Goal: Task Accomplishment & Management: Complete application form

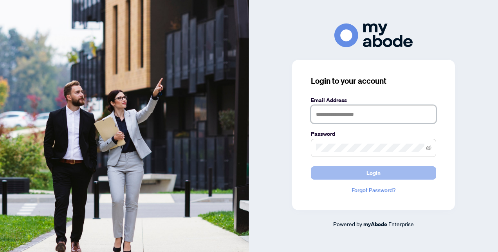
type input "**********"
click at [368, 176] on span "Login" at bounding box center [373, 173] width 14 height 13
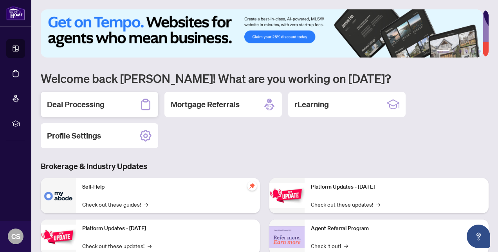
click at [90, 105] on h2 "Deal Processing" at bounding box center [76, 104] width 58 height 11
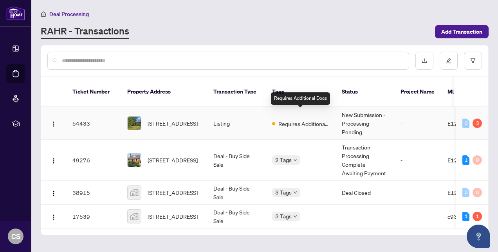
click at [296, 119] on span "Requires Additional Docs" at bounding box center [303, 123] width 51 height 9
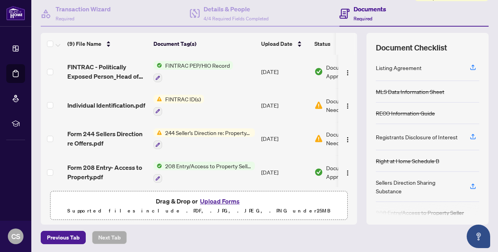
scroll to position [5, 0]
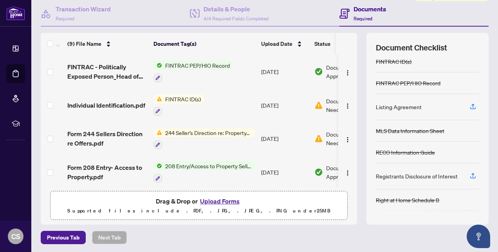
click at [237, 132] on span "244 Seller’s Direction re: Property/Offers" at bounding box center [208, 132] width 93 height 9
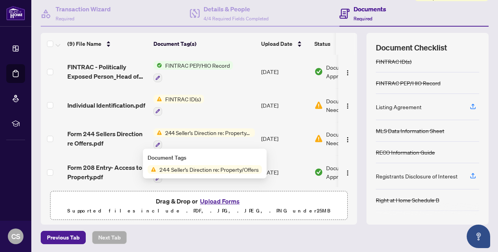
click at [235, 167] on span "244 Seller’s Direction re: Property/Offers" at bounding box center [209, 169] width 106 height 9
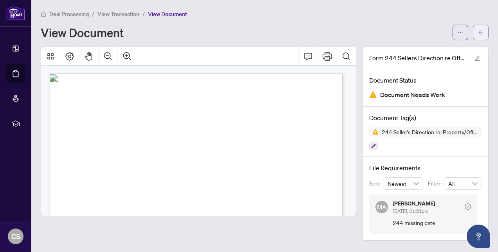
click at [480, 32] on icon "arrow-left" at bounding box center [480, 32] width 5 height 4
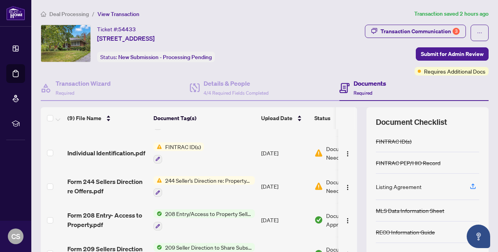
scroll to position [39, 0]
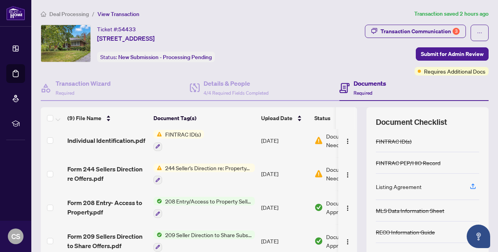
click at [188, 133] on span "FINTRAC ID(s)" at bounding box center [183, 134] width 42 height 9
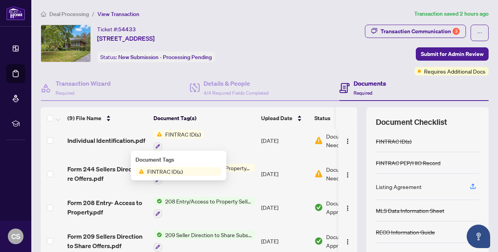
click at [167, 171] on span "FINTRAC ID(s)" at bounding box center [165, 171] width 42 height 9
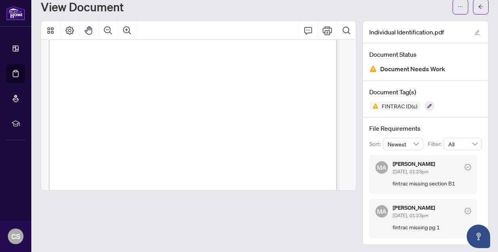
scroll to position [900, 0]
click at [465, 165] on icon "check-circle" at bounding box center [468, 167] width 6 height 6
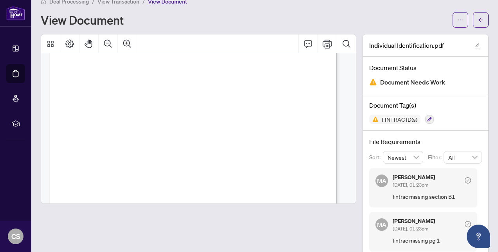
scroll to position [0, 0]
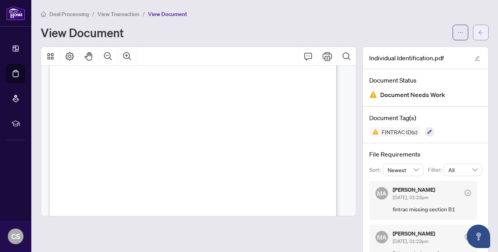
click at [478, 32] on icon "arrow-left" at bounding box center [480, 32] width 5 height 4
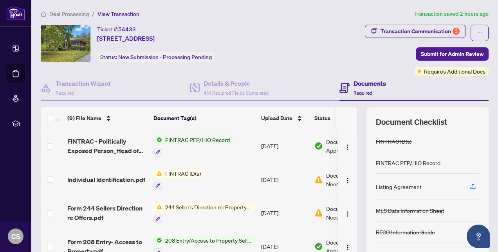
click at [46, 179] on td at bounding box center [52, 180] width 23 height 34
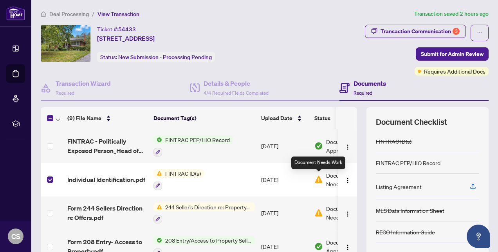
click at [319, 177] on img at bounding box center [318, 179] width 9 height 9
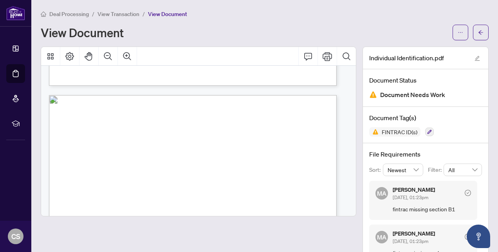
scroll to position [274, 0]
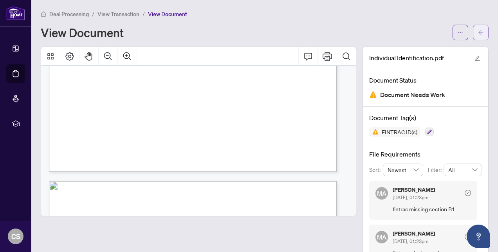
click at [478, 31] on icon "arrow-left" at bounding box center [480, 32] width 5 height 5
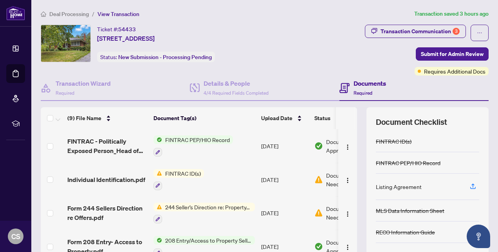
click at [354, 84] on h4 "Documents" at bounding box center [370, 83] width 32 height 9
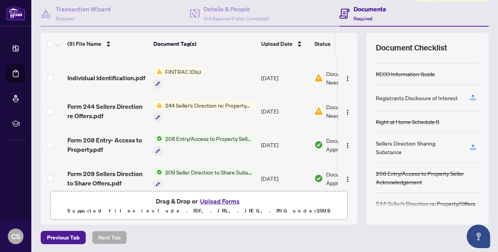
scroll to position [39, 0]
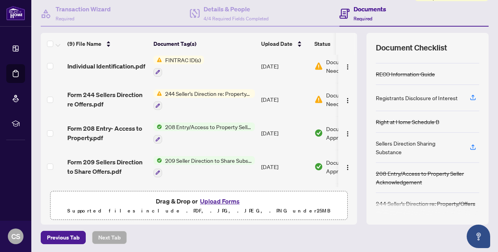
click at [214, 199] on button "Upload Forms" at bounding box center [220, 201] width 44 height 10
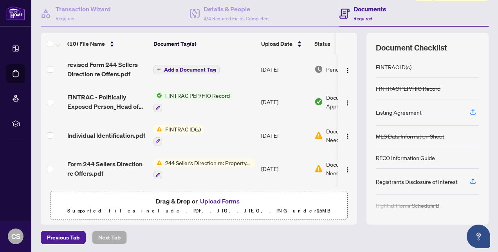
scroll to position [0, 0]
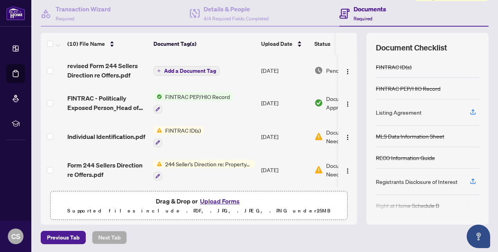
click at [179, 68] on span "Add a Document Tag" at bounding box center [190, 70] width 52 height 5
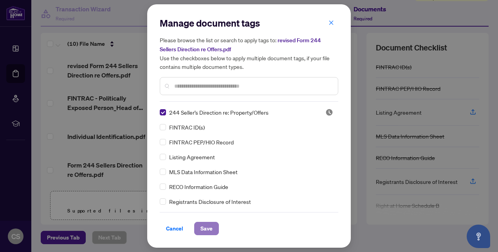
click at [209, 225] on span "Save" at bounding box center [206, 228] width 12 height 13
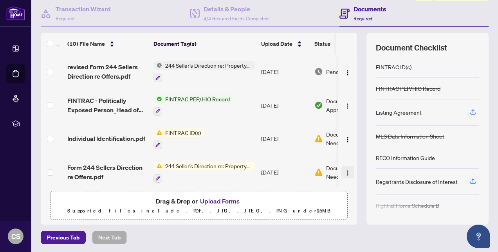
click at [344, 170] on img "button" at bounding box center [347, 173] width 6 height 6
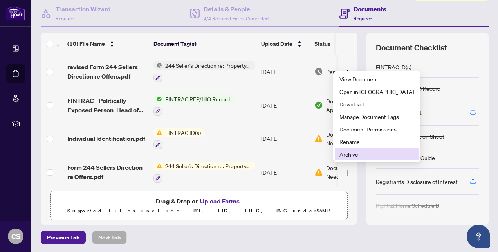
click at [344, 153] on span "Archive" at bounding box center [376, 154] width 75 height 9
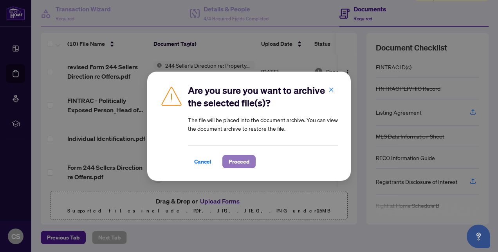
click at [240, 162] on span "Proceed" at bounding box center [239, 161] width 21 height 13
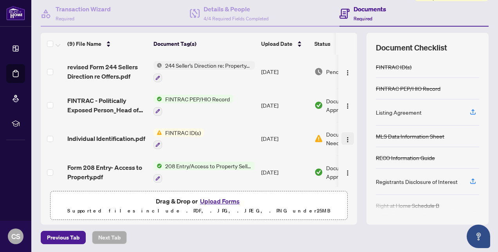
click at [344, 138] on img "button" at bounding box center [347, 140] width 6 height 6
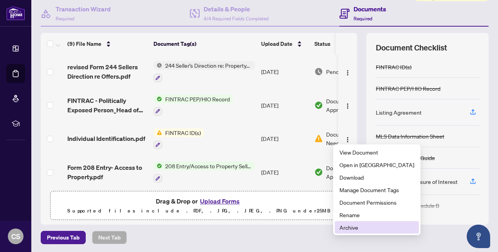
click at [355, 227] on span "Archive" at bounding box center [376, 227] width 75 height 9
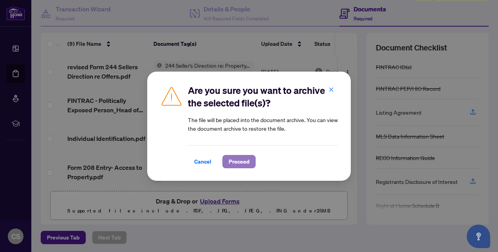
click at [240, 160] on span "Proceed" at bounding box center [239, 161] width 21 height 13
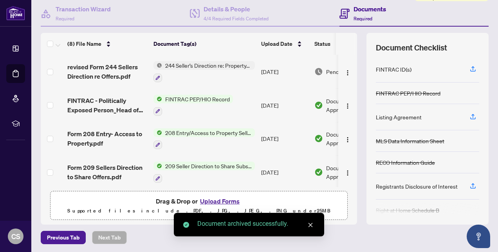
click at [218, 198] on button "Upload Forms" at bounding box center [220, 201] width 44 height 10
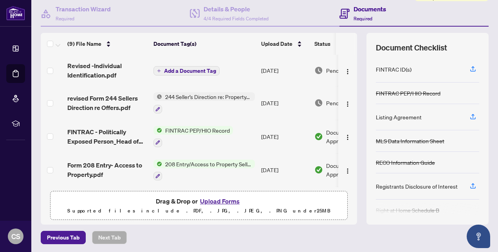
click at [187, 68] on span "Add a Document Tag" at bounding box center [190, 70] width 52 height 5
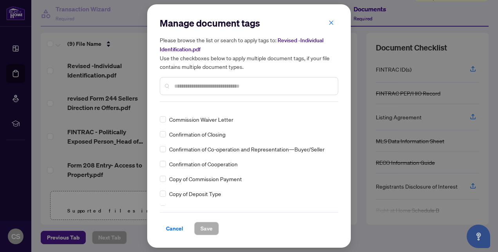
scroll to position [548, 0]
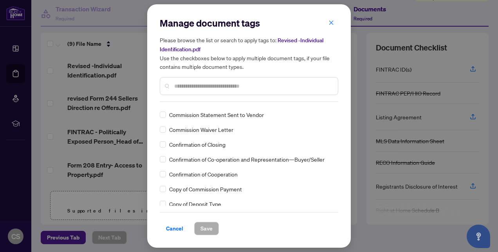
click at [180, 87] on input "text" at bounding box center [252, 86] width 157 height 9
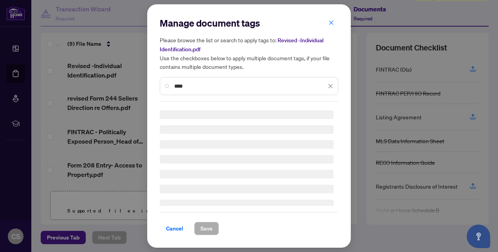
scroll to position [0, 0]
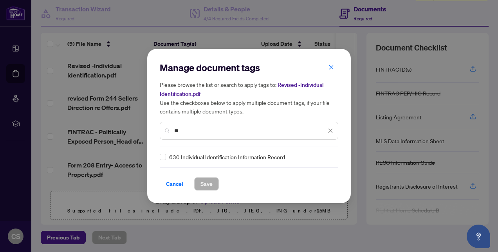
type input "*"
type input "***"
click at [204, 182] on span "Save" at bounding box center [206, 184] width 12 height 13
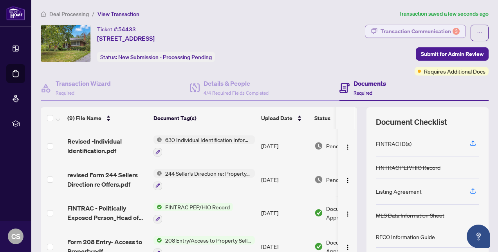
click at [440, 31] on div "Transaction Communication 3" at bounding box center [420, 31] width 79 height 13
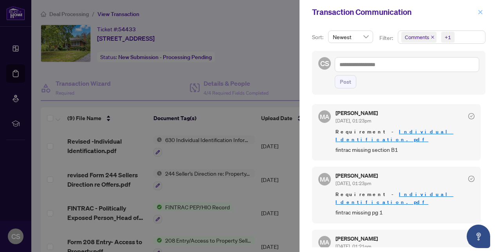
click at [477, 10] on button "button" at bounding box center [480, 11] width 10 height 9
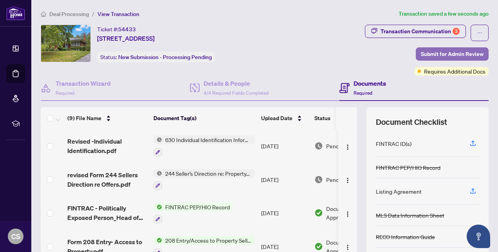
click at [433, 53] on span "Submit for Admin Review" at bounding box center [452, 54] width 63 height 13
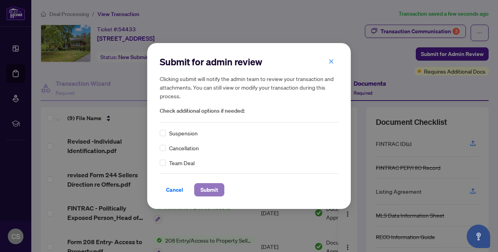
click at [208, 187] on span "Submit" at bounding box center [209, 190] width 18 height 13
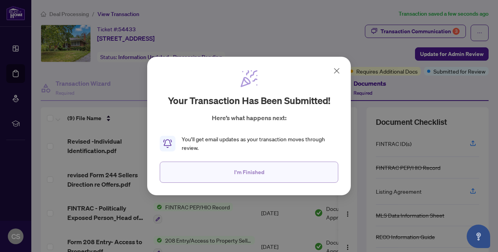
click at [242, 173] on span "I'm Finished" at bounding box center [249, 172] width 30 height 13
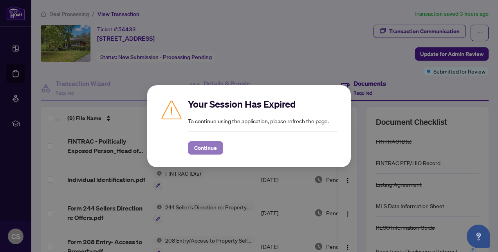
click at [208, 146] on span "Continue" at bounding box center [205, 148] width 23 height 13
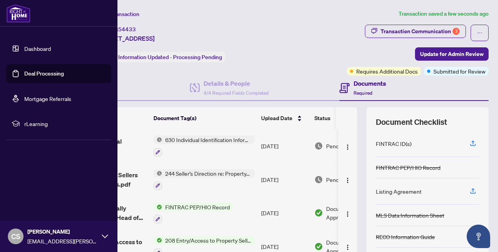
click at [24, 47] on link "Dashboard" at bounding box center [37, 48] width 27 height 7
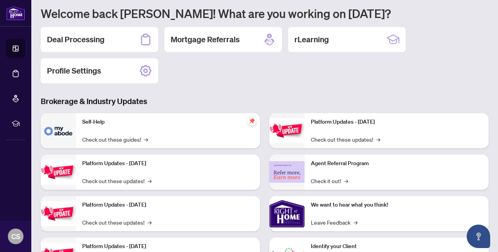
scroll to position [78, 0]
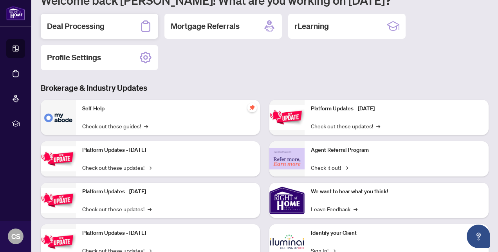
click at [97, 26] on h2 "Deal Processing" at bounding box center [76, 26] width 58 height 11
